Goal: Find specific page/section: Find specific page/section

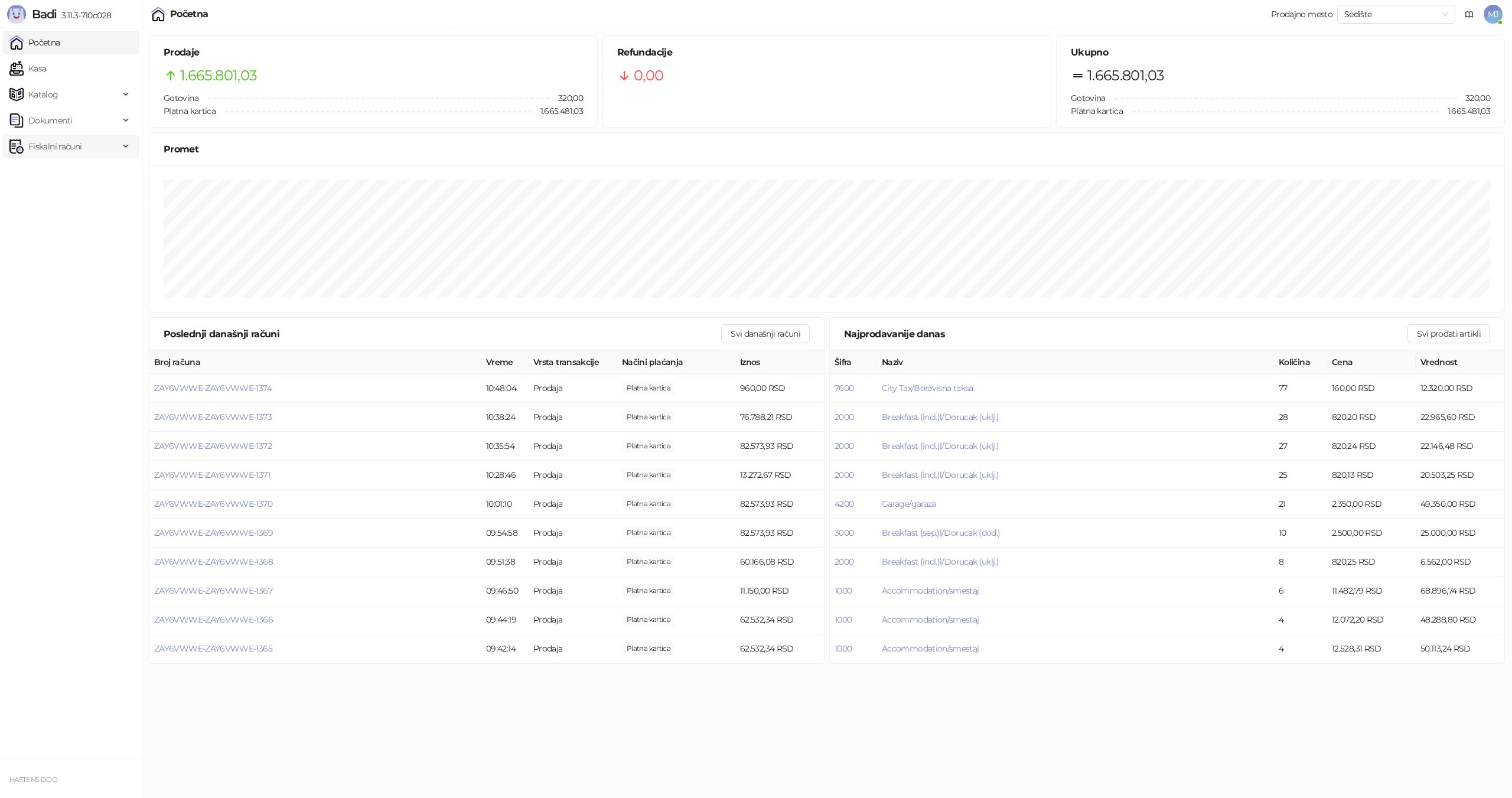
click at [79, 155] on span "Fiskalni računi" at bounding box center [55, 146] width 53 height 23
click at [79, 182] on link "Izdati računi" at bounding box center [46, 173] width 65 height 23
